Goal: Check status: Check status

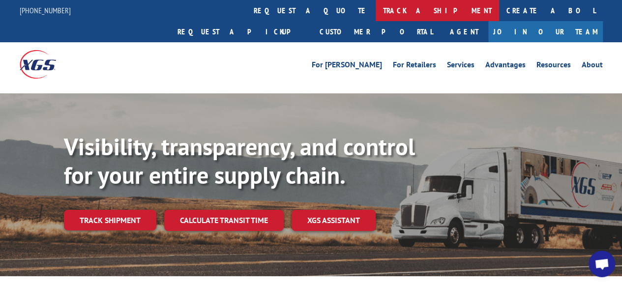
click at [375, 15] on link "track a shipment" at bounding box center [436, 10] width 123 height 21
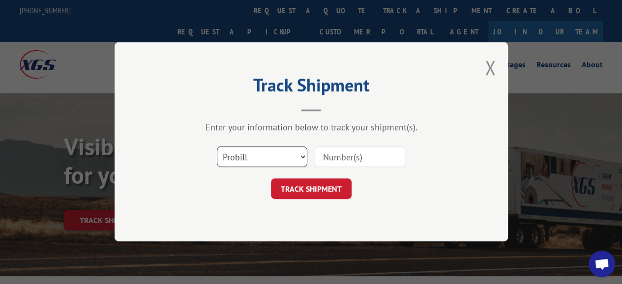
click at [268, 151] on select "Select category... Probill BOL PO" at bounding box center [262, 157] width 90 height 21
select select "bol"
click at [217, 147] on select "Select category... Probill BOL PO" at bounding box center [262, 157] width 90 height 21
click at [352, 158] on input at bounding box center [359, 157] width 90 height 21
type input "326607"
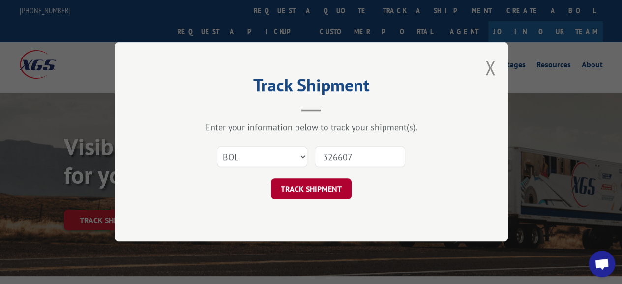
click at [315, 193] on button "TRACK SHIPMENT" at bounding box center [311, 189] width 81 height 21
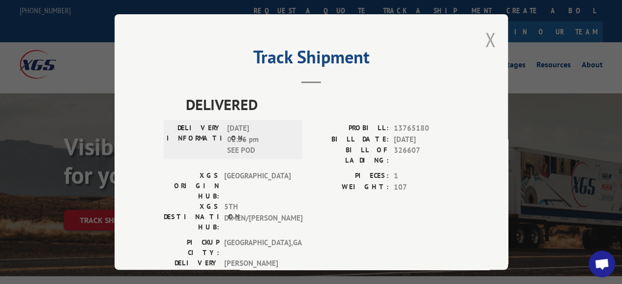
click at [484, 32] on button "Close modal" at bounding box center [489, 40] width 11 height 26
